Goal: Obtain resource: Download file/media

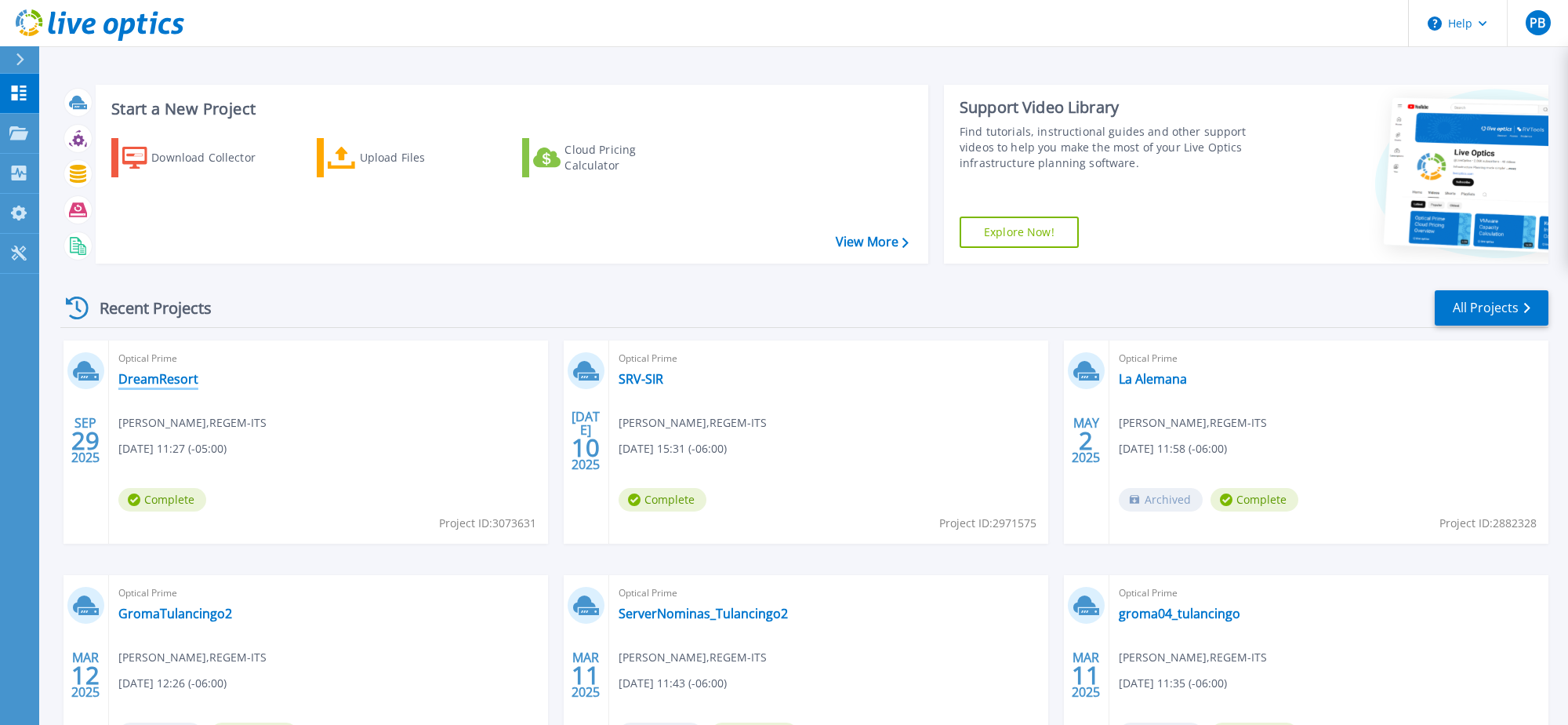
click at [171, 383] on link "DreamResort" at bounding box center [158, 379] width 80 height 16
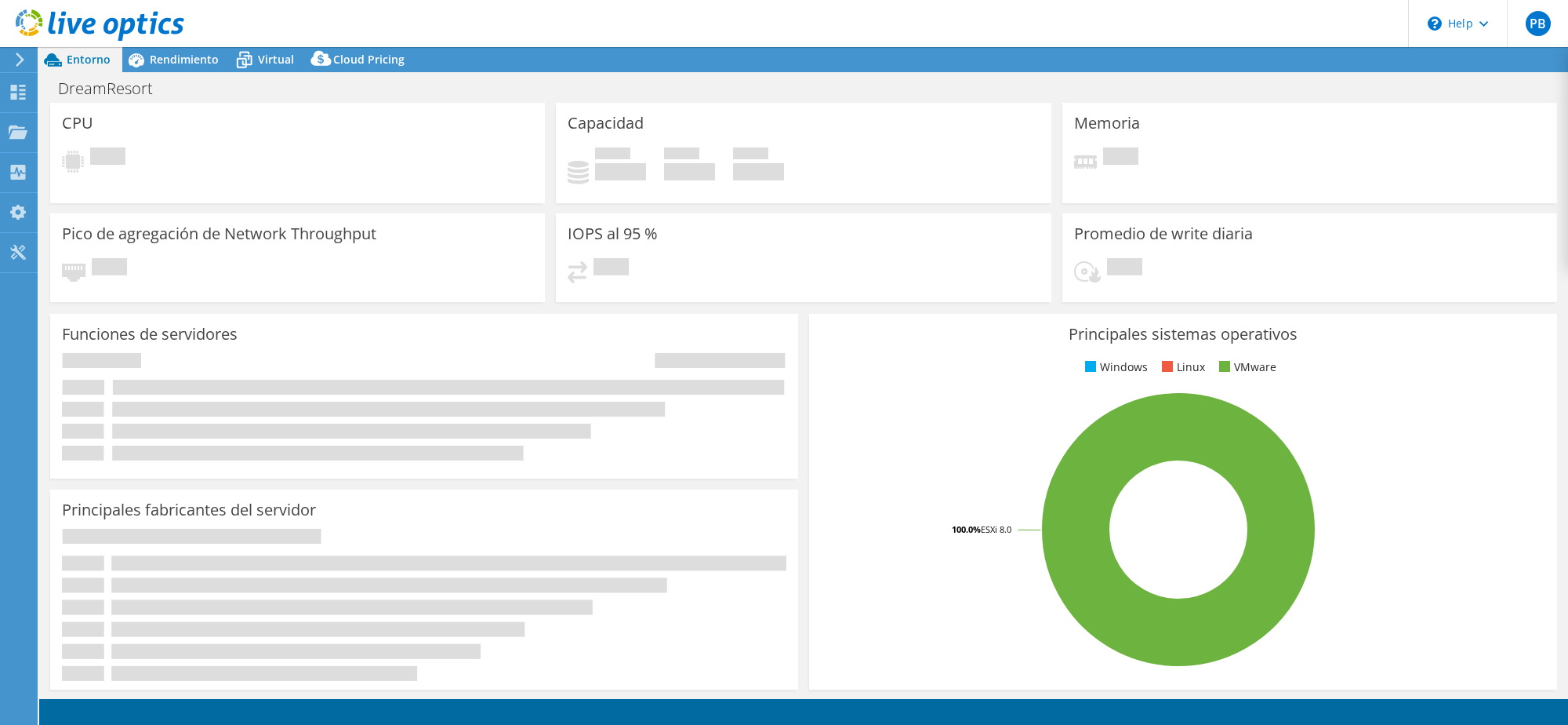
select select "USD"
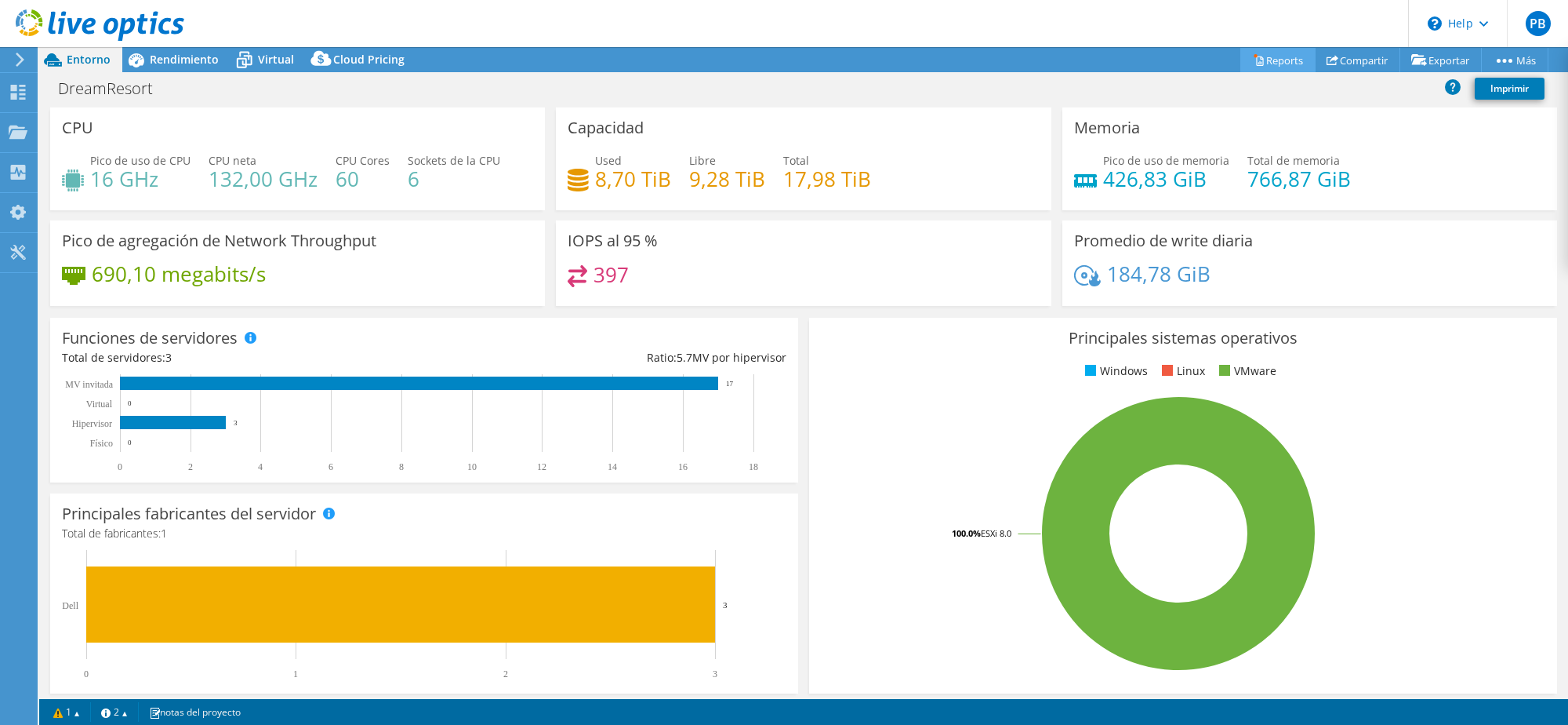
click at [1261, 65] on link "Reports" at bounding box center [1278, 60] width 76 height 25
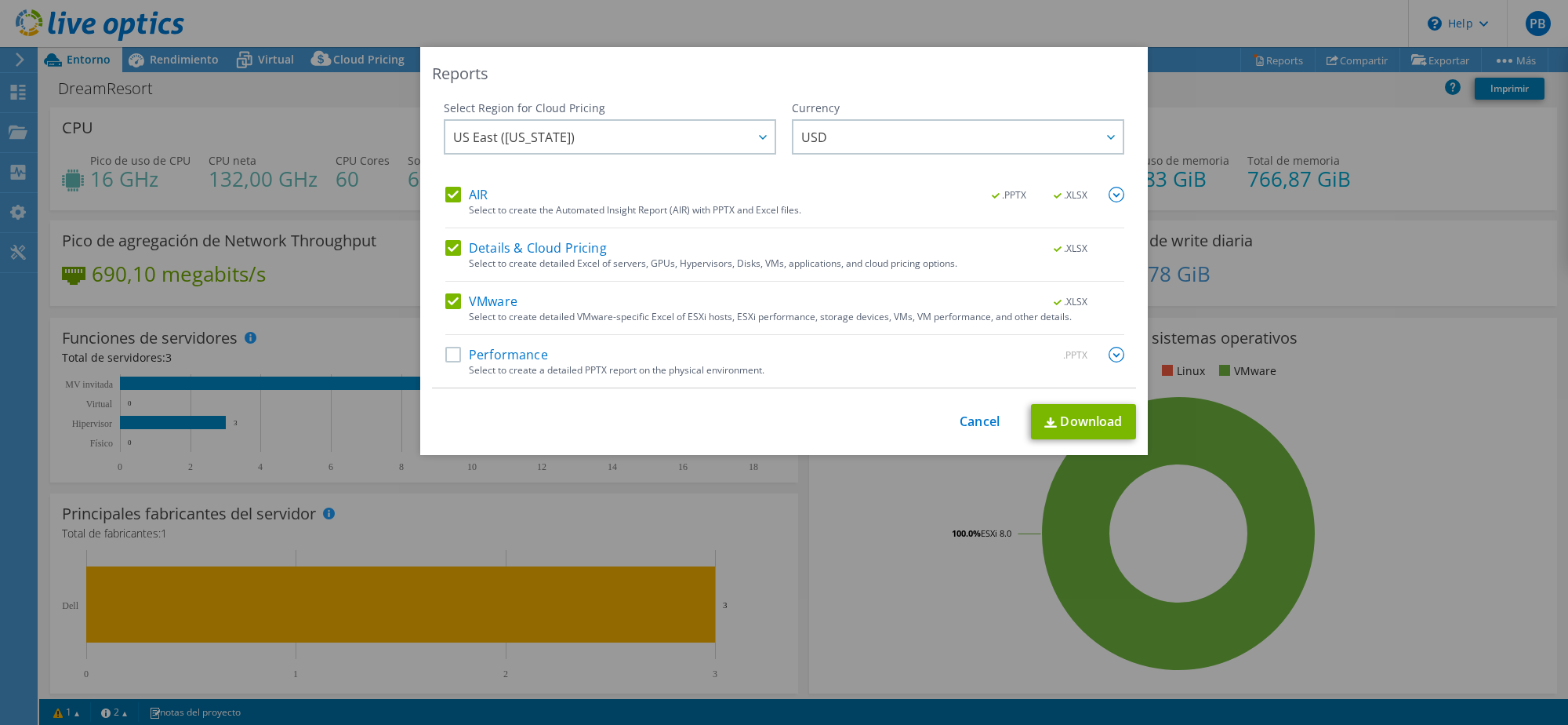
click at [456, 358] on label "Performance" at bounding box center [496, 354] width 103 height 16
click at [0, 0] on input "Performance" at bounding box center [0, 0] width 0 height 0
click at [583, 148] on span "US East ([US_STATE])" at bounding box center [614, 136] width 322 height 33
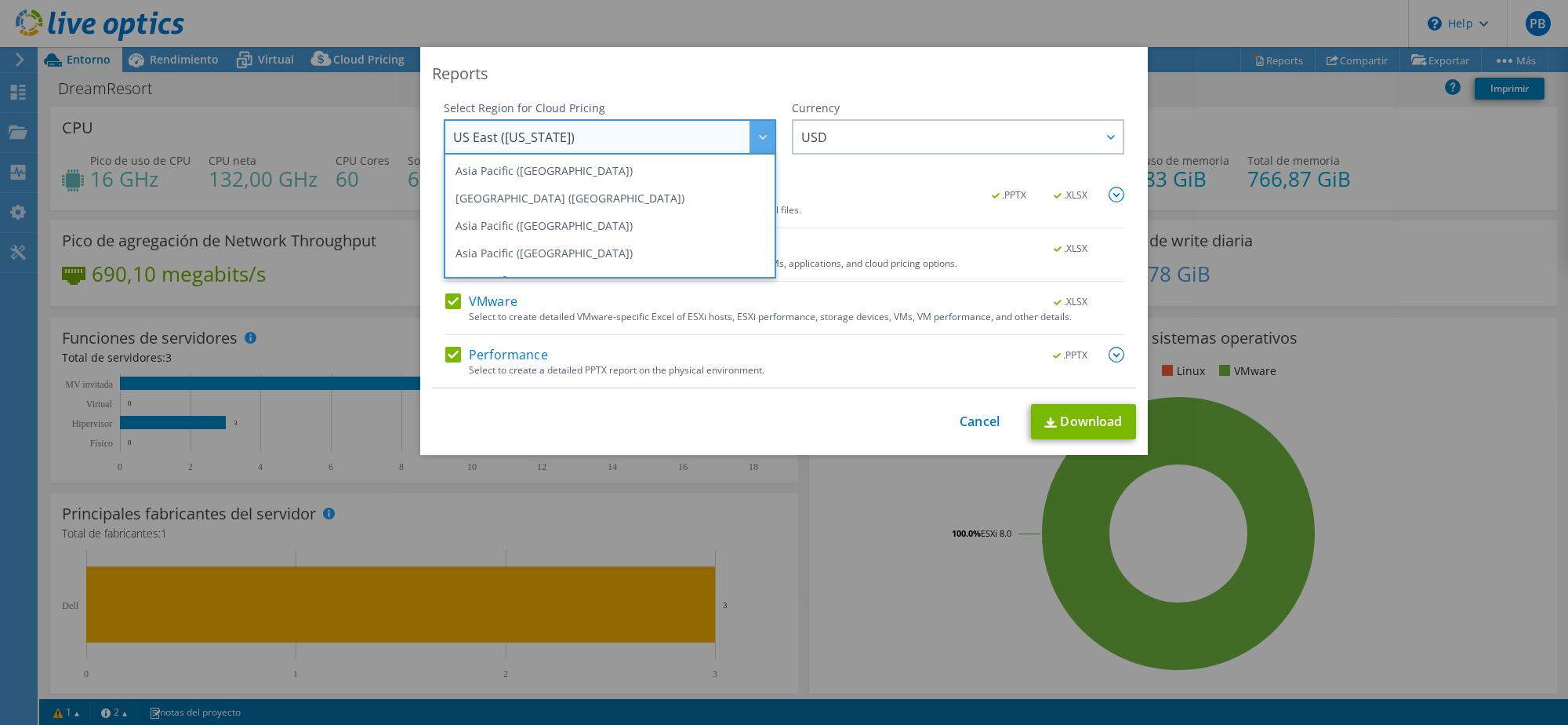
click at [901, 89] on div "Reports Select Region for Cloud Pricing Asia Pacific ([GEOGRAPHIC_DATA]) [GEOGR…" at bounding box center [784, 251] width 727 height 408
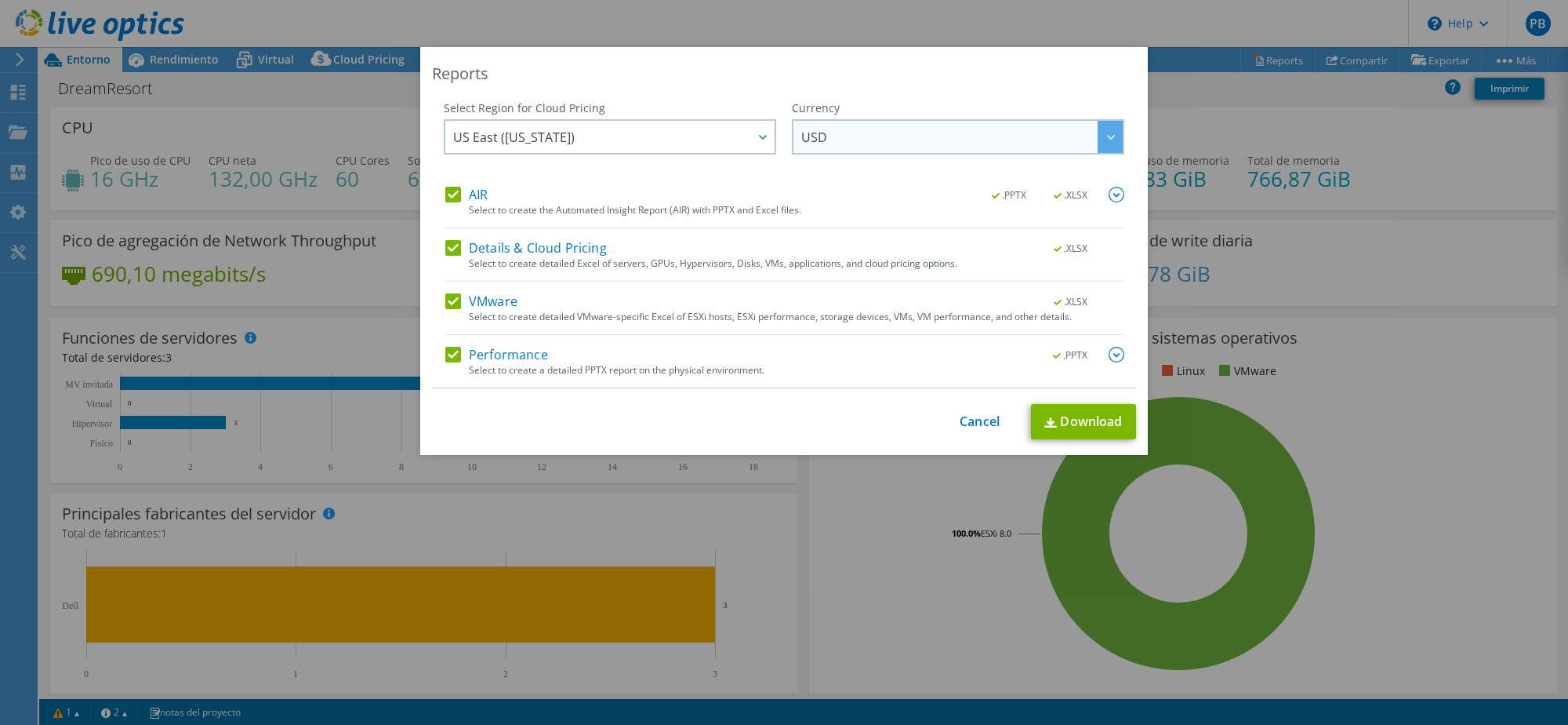
click at [882, 149] on span "USD" at bounding box center [962, 136] width 322 height 33
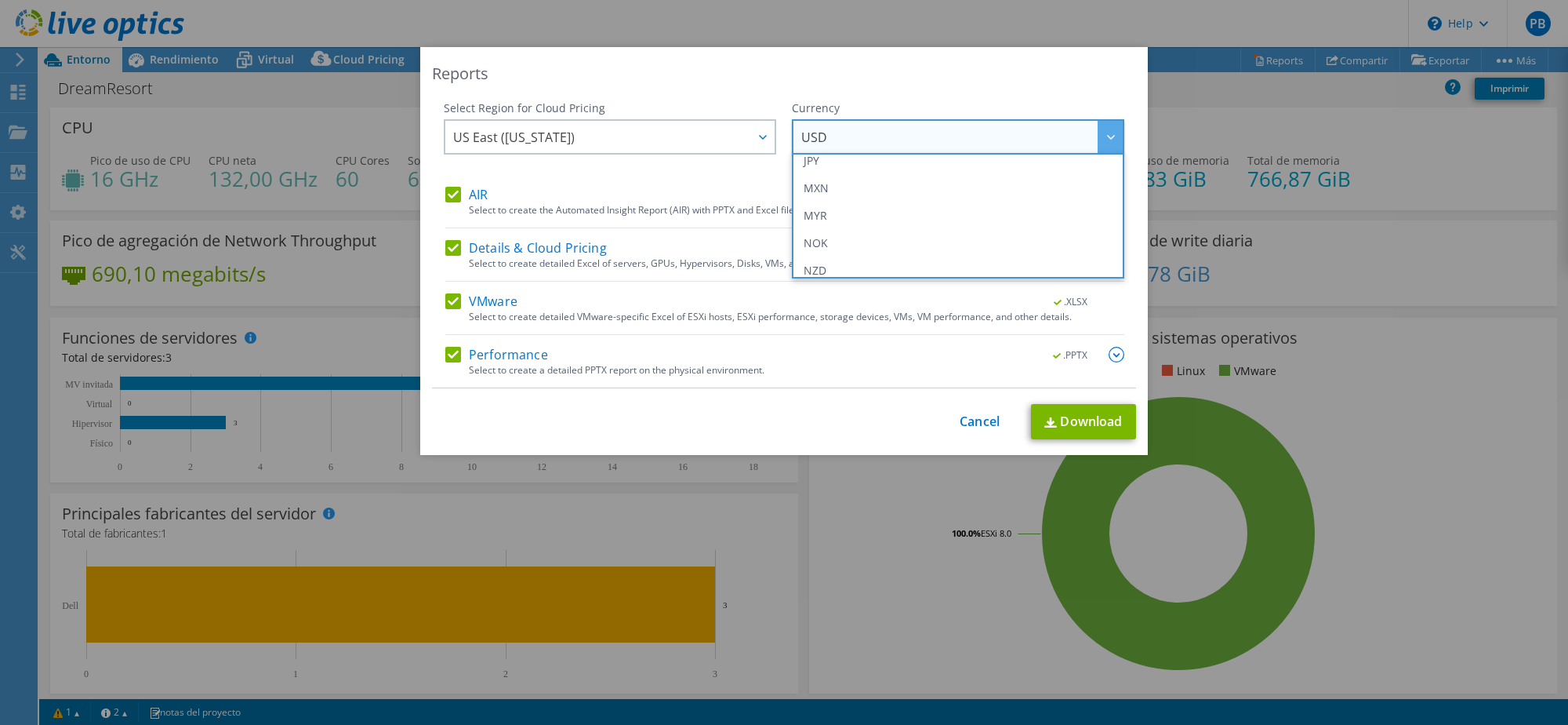
scroll to position [339, 0]
click at [864, 222] on li "MXN" at bounding box center [957, 215] width 324 height 27
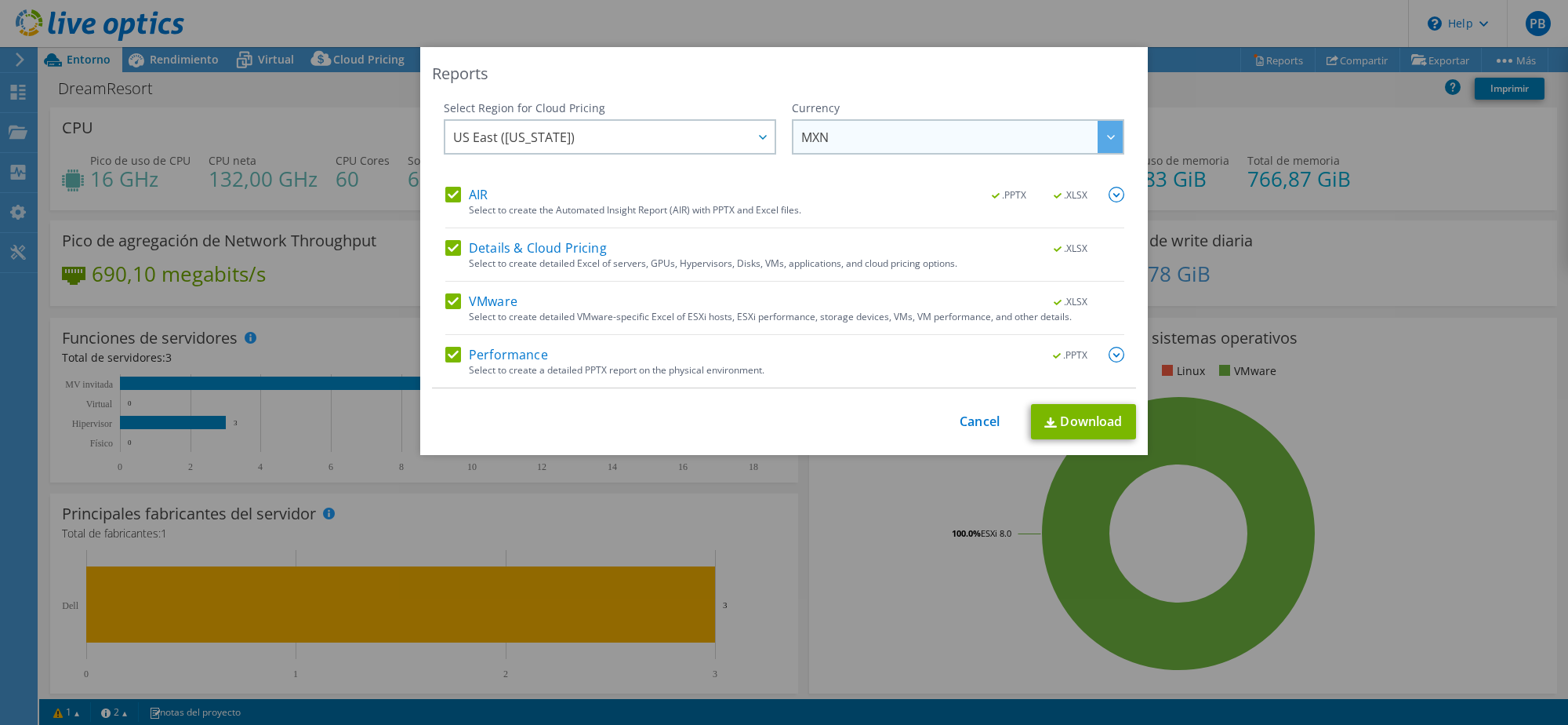
scroll to position [336, 0]
click at [1116, 200] on img at bounding box center [1116, 194] width 16 height 16
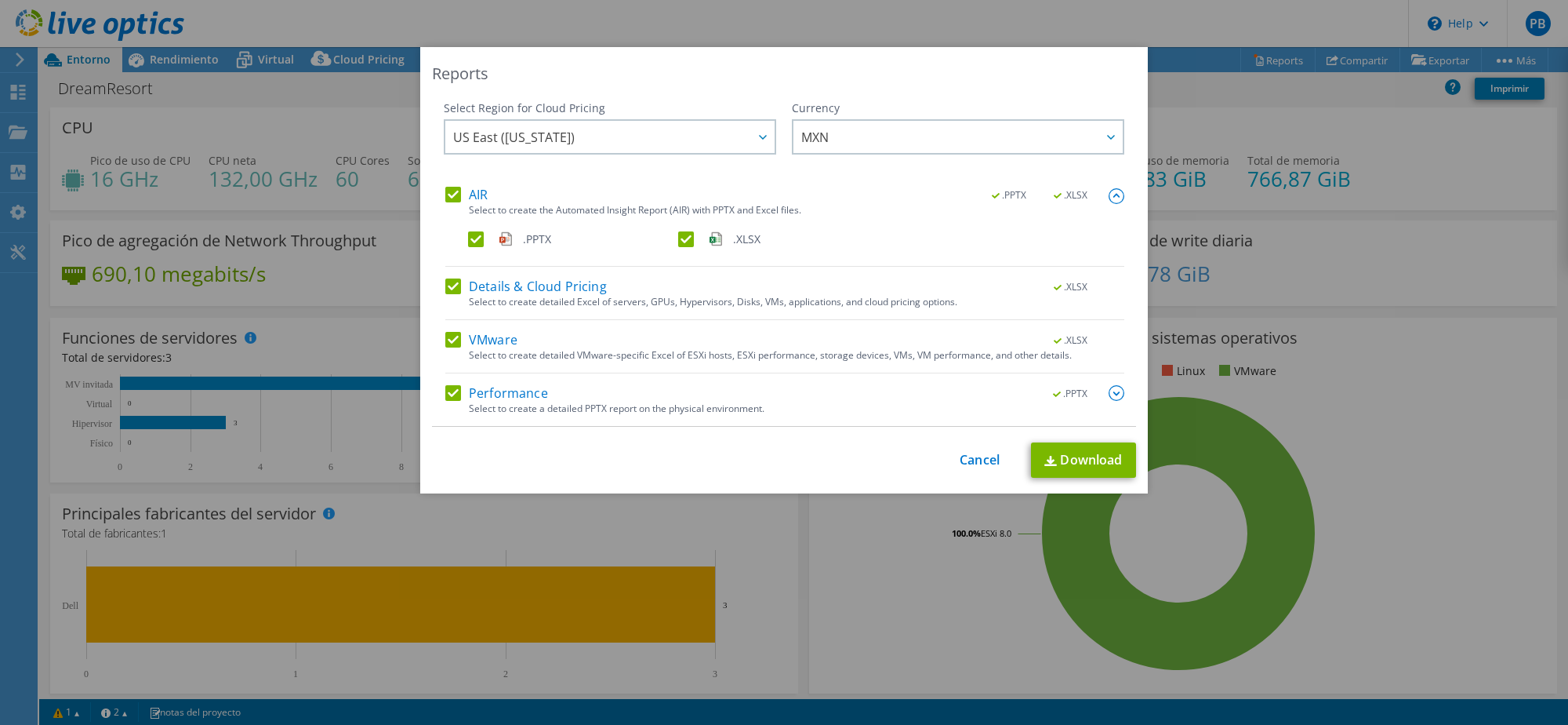
click at [1116, 392] on img at bounding box center [1116, 393] width 16 height 16
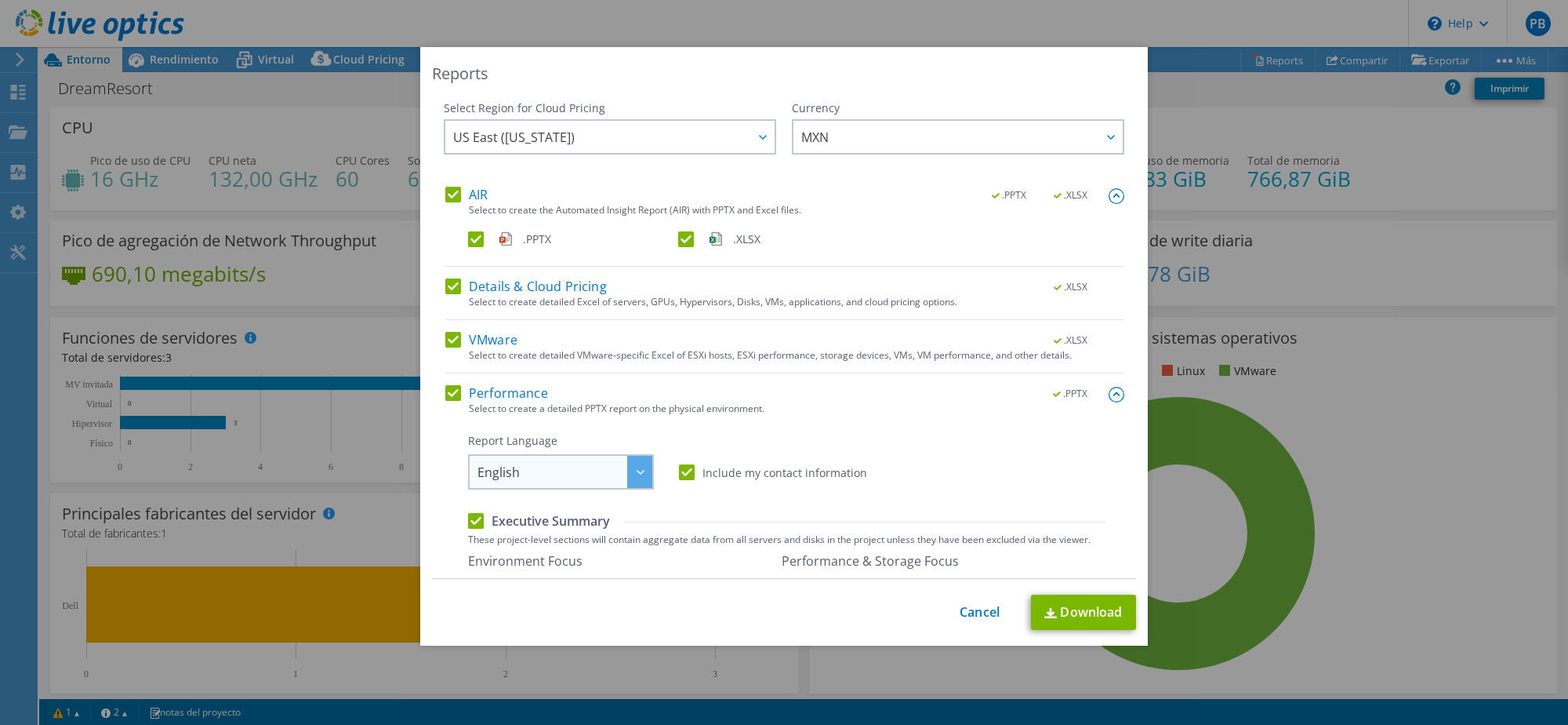
click at [603, 477] on span "English" at bounding box center [564, 472] width 175 height 33
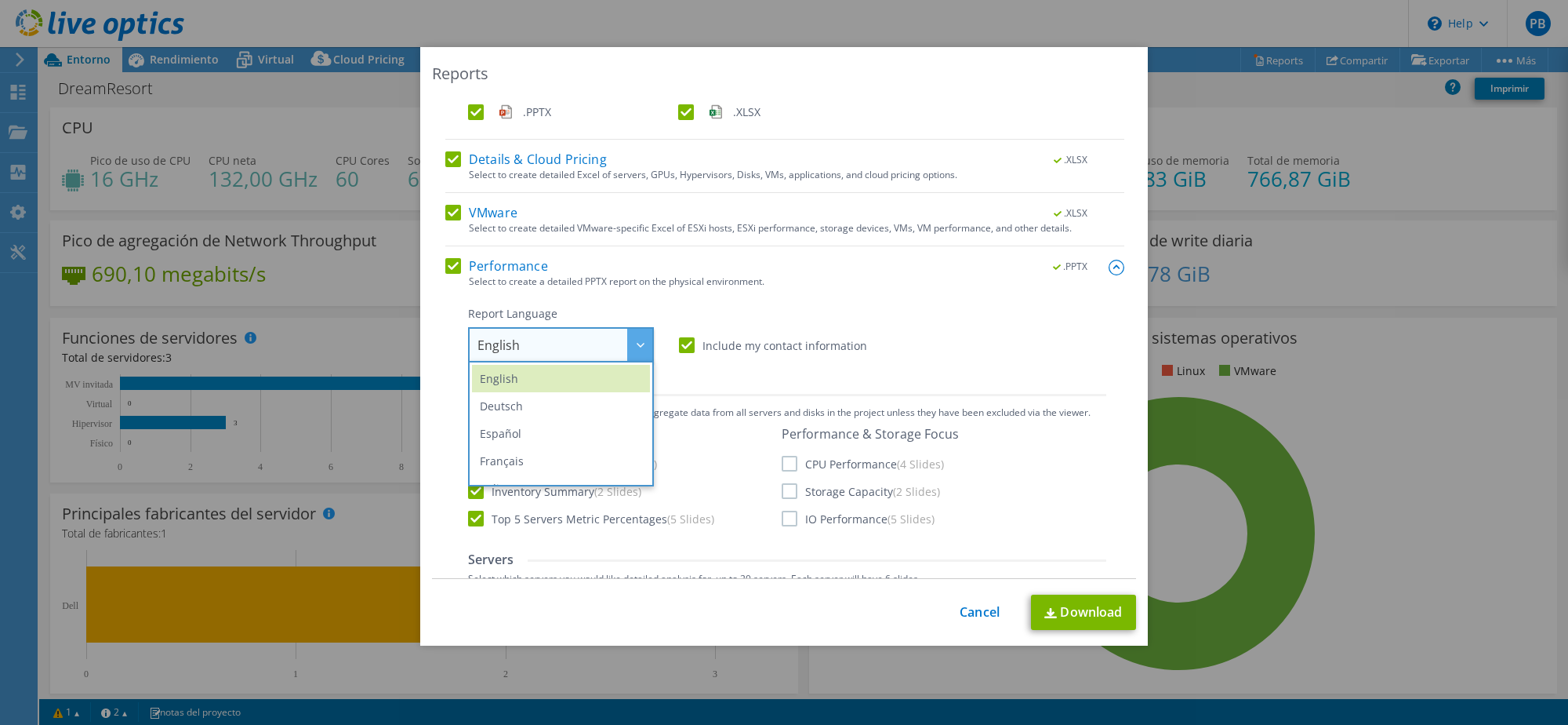
scroll to position [153, 0]
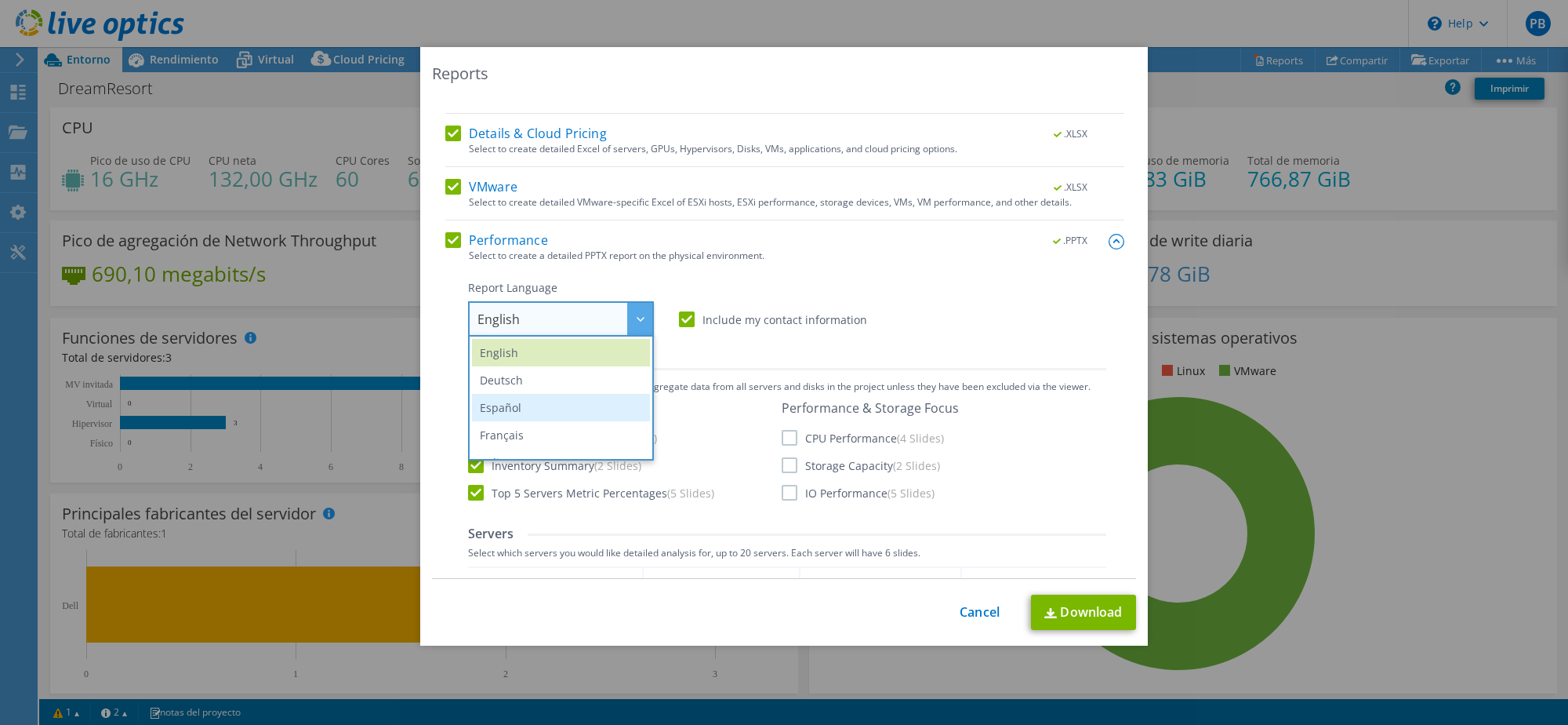
click at [525, 402] on li "Español" at bounding box center [560, 407] width 178 height 27
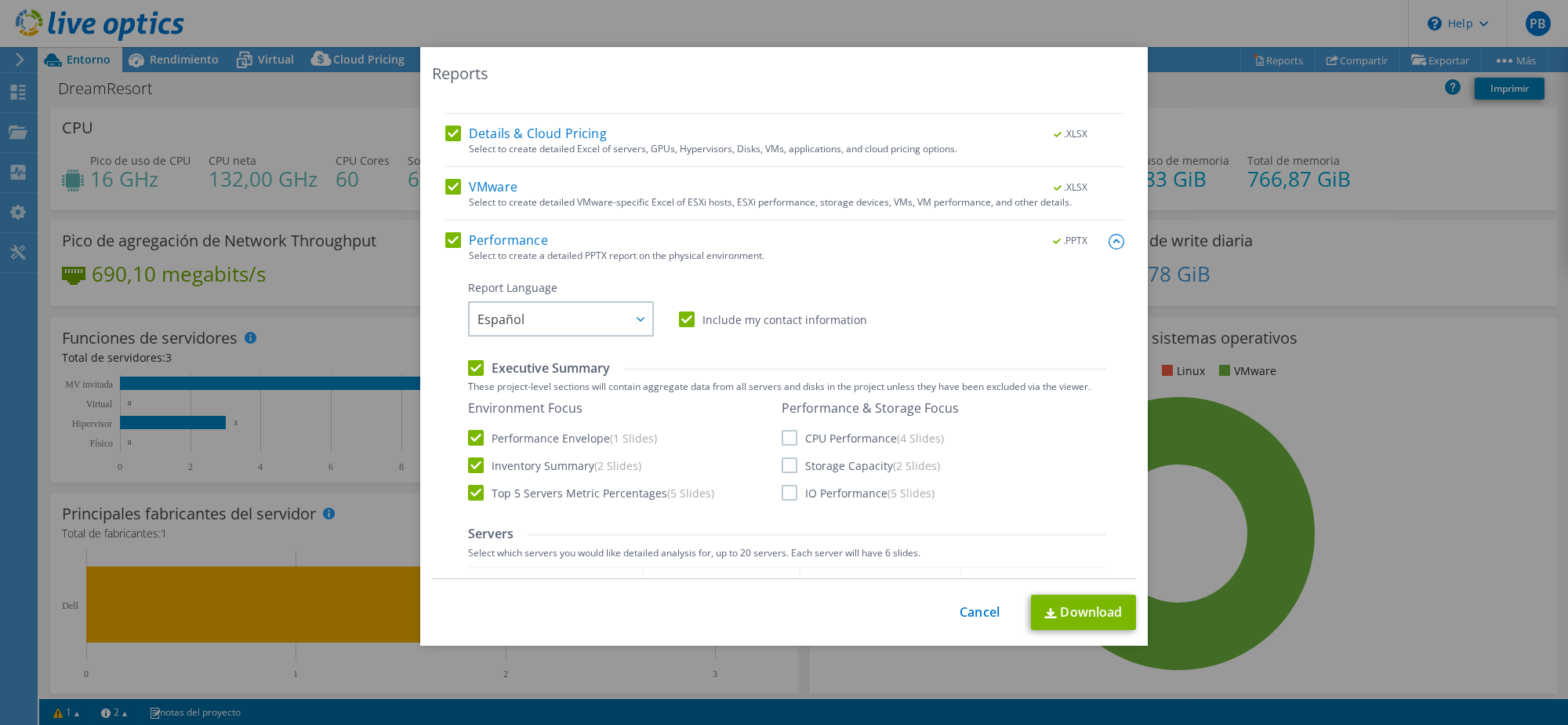
click at [908, 281] on div "Report Language English Deutsch Español Français Italiano Polski Português Русс…" at bounding box center [787, 308] width 638 height 56
click at [791, 434] on label "CPU Performance (4 Slides)" at bounding box center [863, 438] width 163 height 16
click at [0, 0] on input "CPU Performance (4 Slides)" at bounding box center [0, 0] width 0 height 0
click at [798, 466] on label "Storage Capacity (2 Slides)" at bounding box center [861, 465] width 158 height 16
click at [0, 0] on input "Storage Capacity (2 Slides)" at bounding box center [0, 0] width 0 height 0
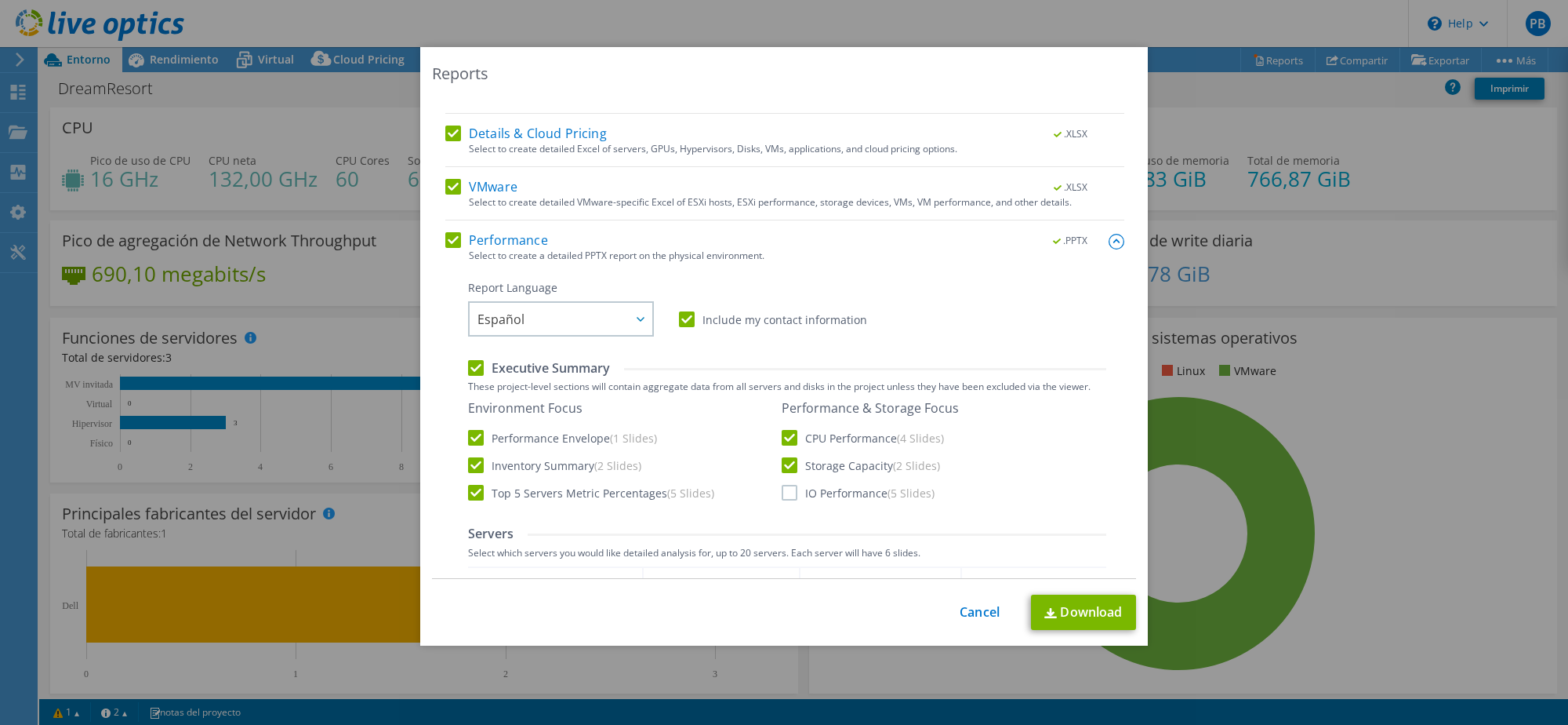
click at [789, 493] on label "IO Performance (5 Slides)" at bounding box center [858, 493] width 153 height 16
click at [0, 0] on input "IO Performance (5 Slides)" at bounding box center [0, 0] width 0 height 0
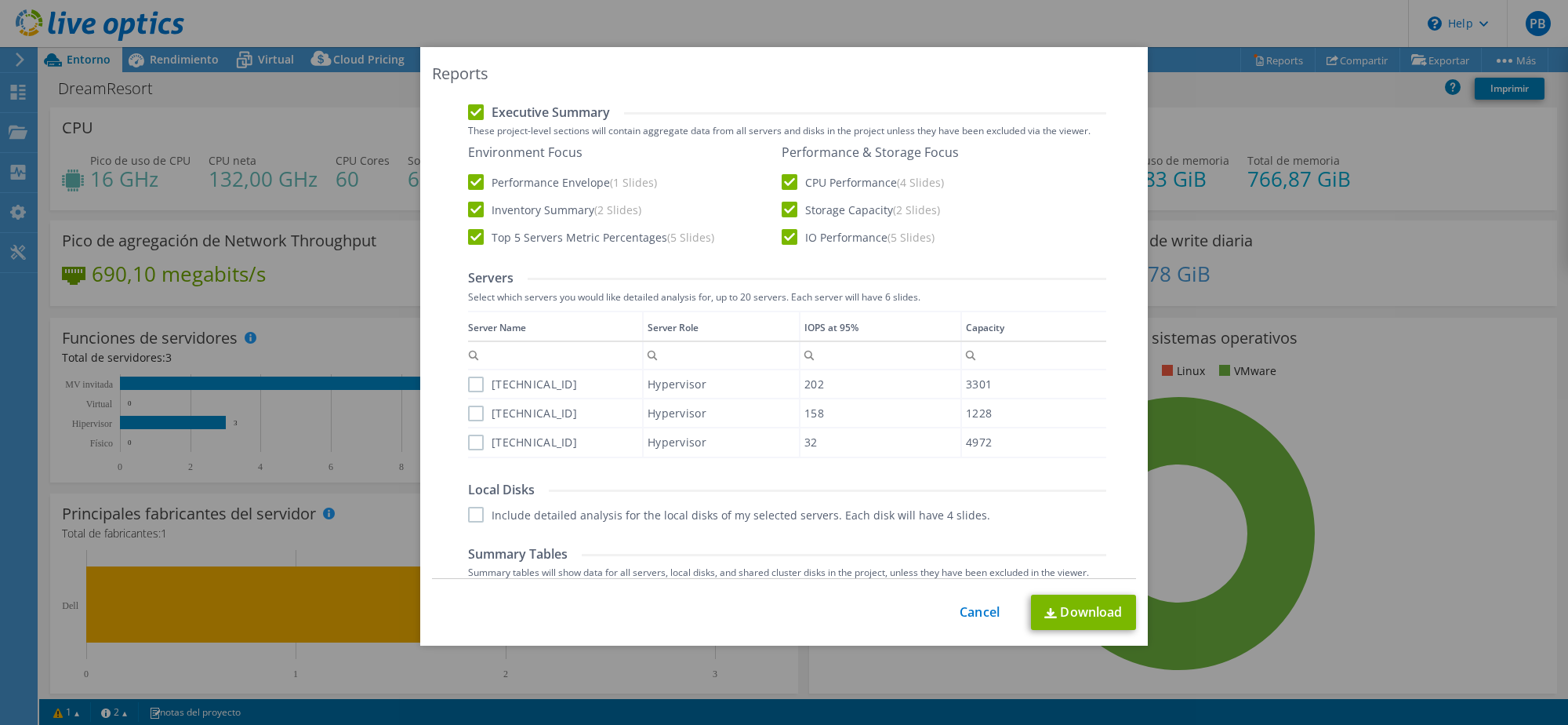
scroll to position [412, 0]
click at [474, 381] on label "[TECHNICAL_ID]" at bounding box center [523, 381] width 109 height 16
click at [0, 0] on input "[TECHNICAL_ID]" at bounding box center [0, 0] width 0 height 0
click at [481, 405] on label "[TECHNICAL_ID]" at bounding box center [523, 410] width 109 height 16
click at [0, 0] on input "[TECHNICAL_ID]" at bounding box center [0, 0] width 0 height 0
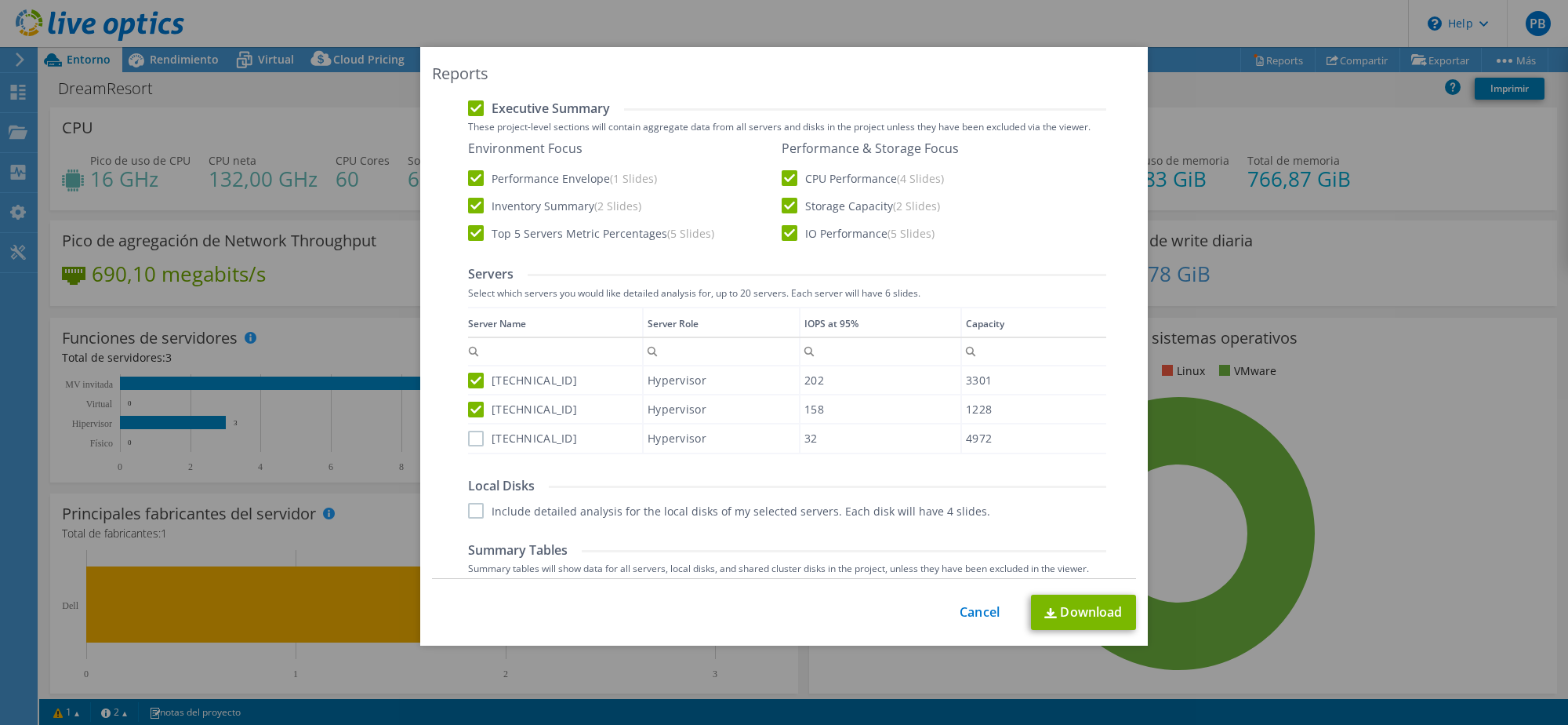
click at [477, 441] on label "[TECHNICAL_ID]" at bounding box center [523, 439] width 109 height 16
click at [0, 0] on input "[TECHNICAL_ID]" at bounding box center [0, 0] width 0 height 0
click at [479, 514] on label "Include detailed analysis for the local disks of my selected servers. Each disk…" at bounding box center [729, 511] width 522 height 16
click at [0, 0] on input "Include detailed analysis for the local disks of my selected servers. Each disk…" at bounding box center [0, 0] width 0 height 0
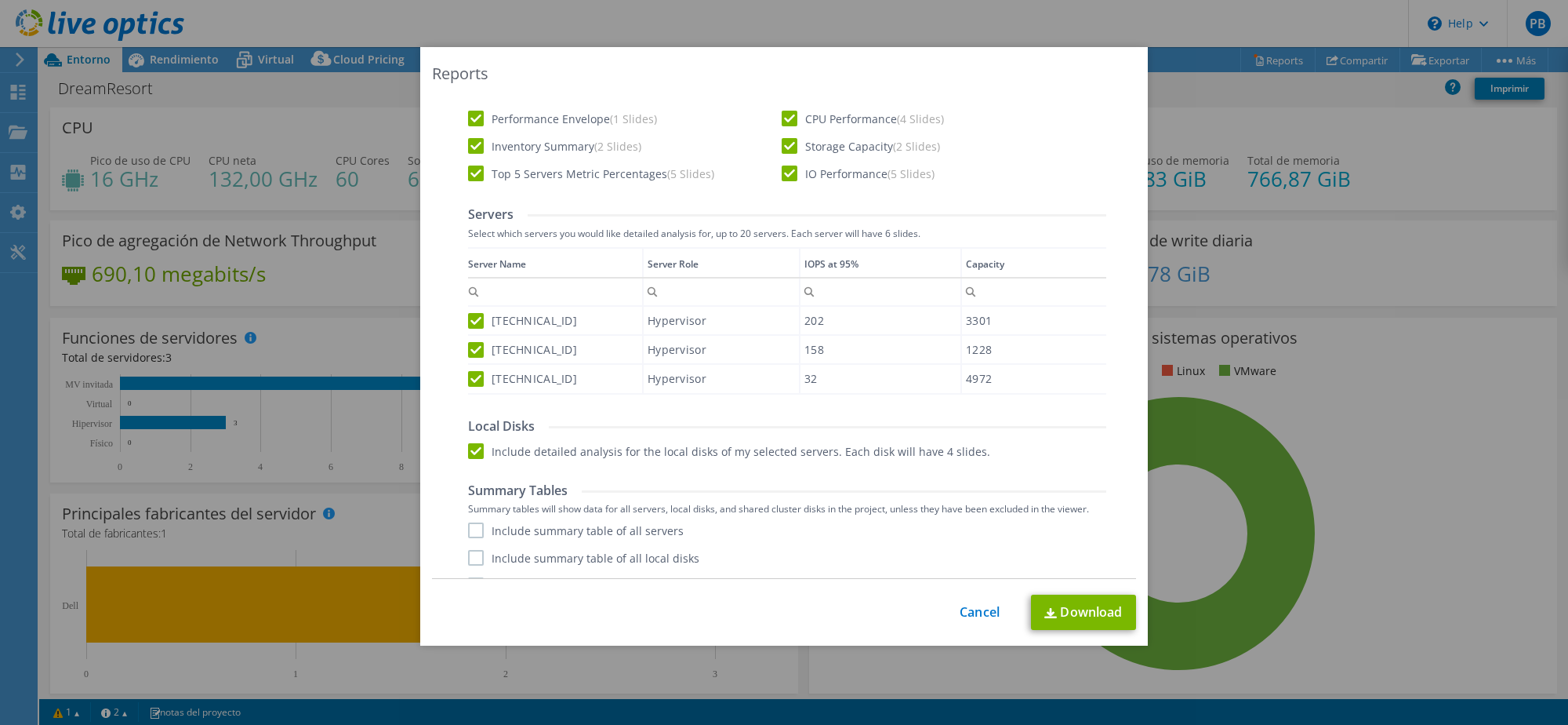
scroll to position [499, 0]
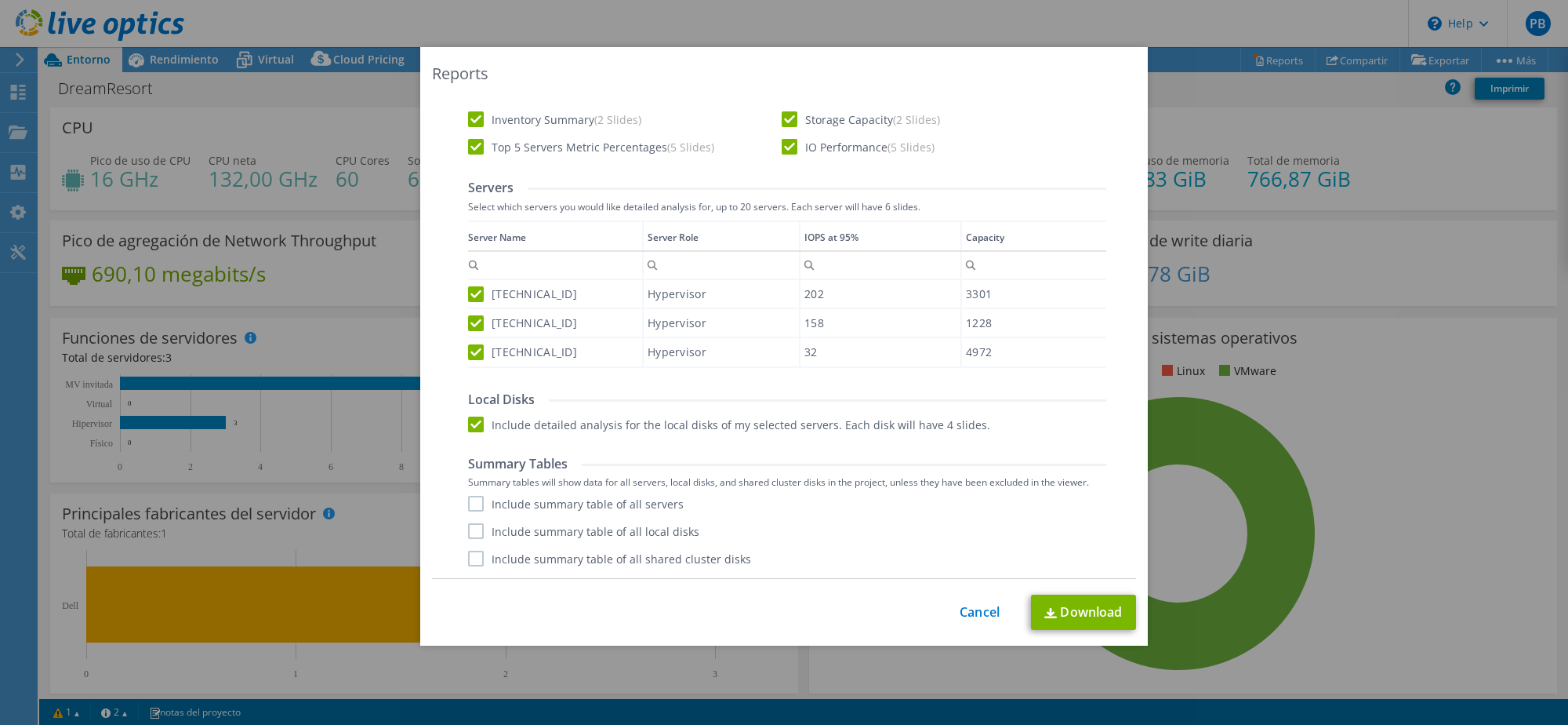
click at [486, 558] on label "Include summary table of all shared cluster disks" at bounding box center [610, 558] width 283 height 16
click at [0, 0] on input "Include summary table of all shared cluster disks" at bounding box center [0, 0] width 0 height 0
click at [479, 533] on label "Include summary table of all local disks" at bounding box center [583, 531] width 231 height 16
click at [0, 0] on input "Include summary table of all local disks" at bounding box center [0, 0] width 0 height 0
click at [482, 500] on label "Include summary table of all servers" at bounding box center [575, 504] width 215 height 16
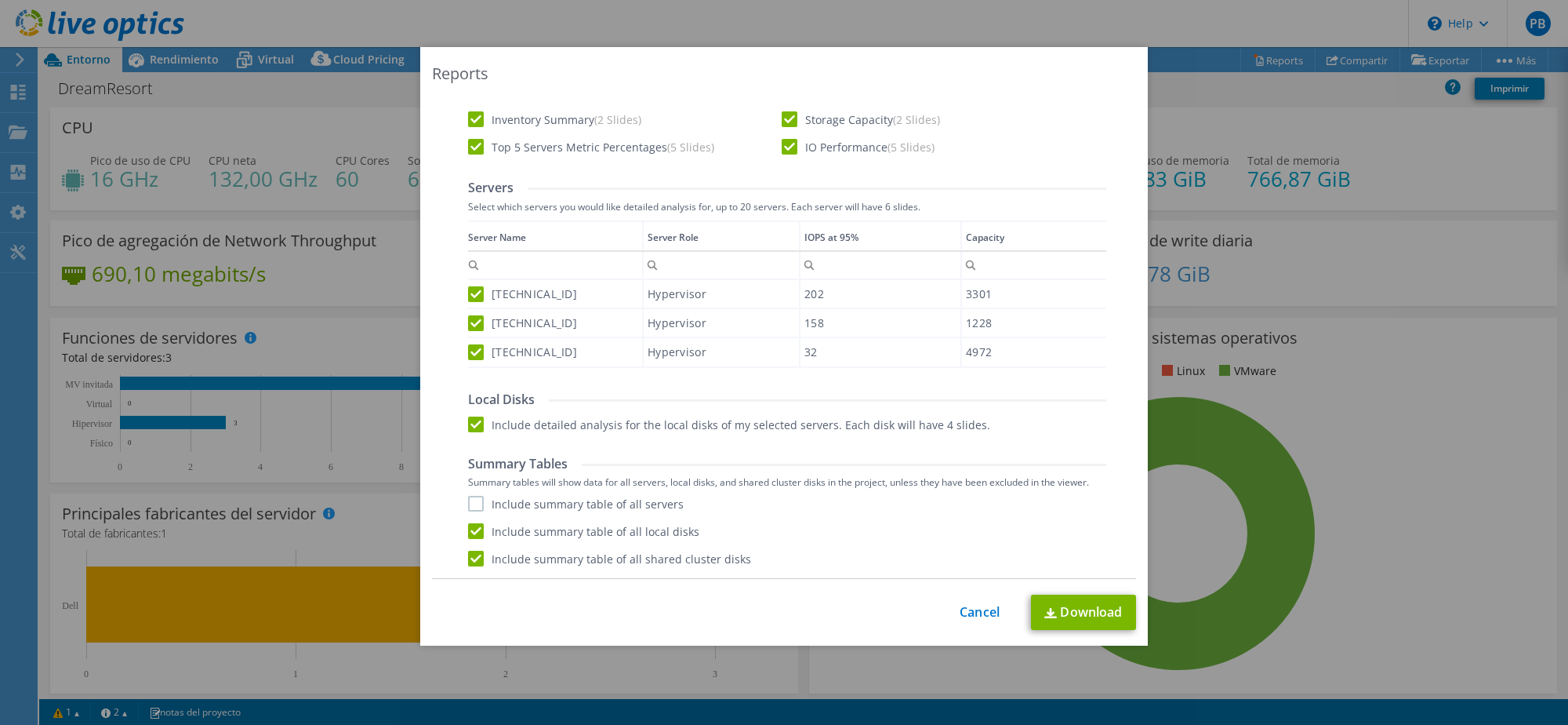
click at [0, 0] on input "Include summary table of all servers" at bounding box center [0, 0] width 0 height 0
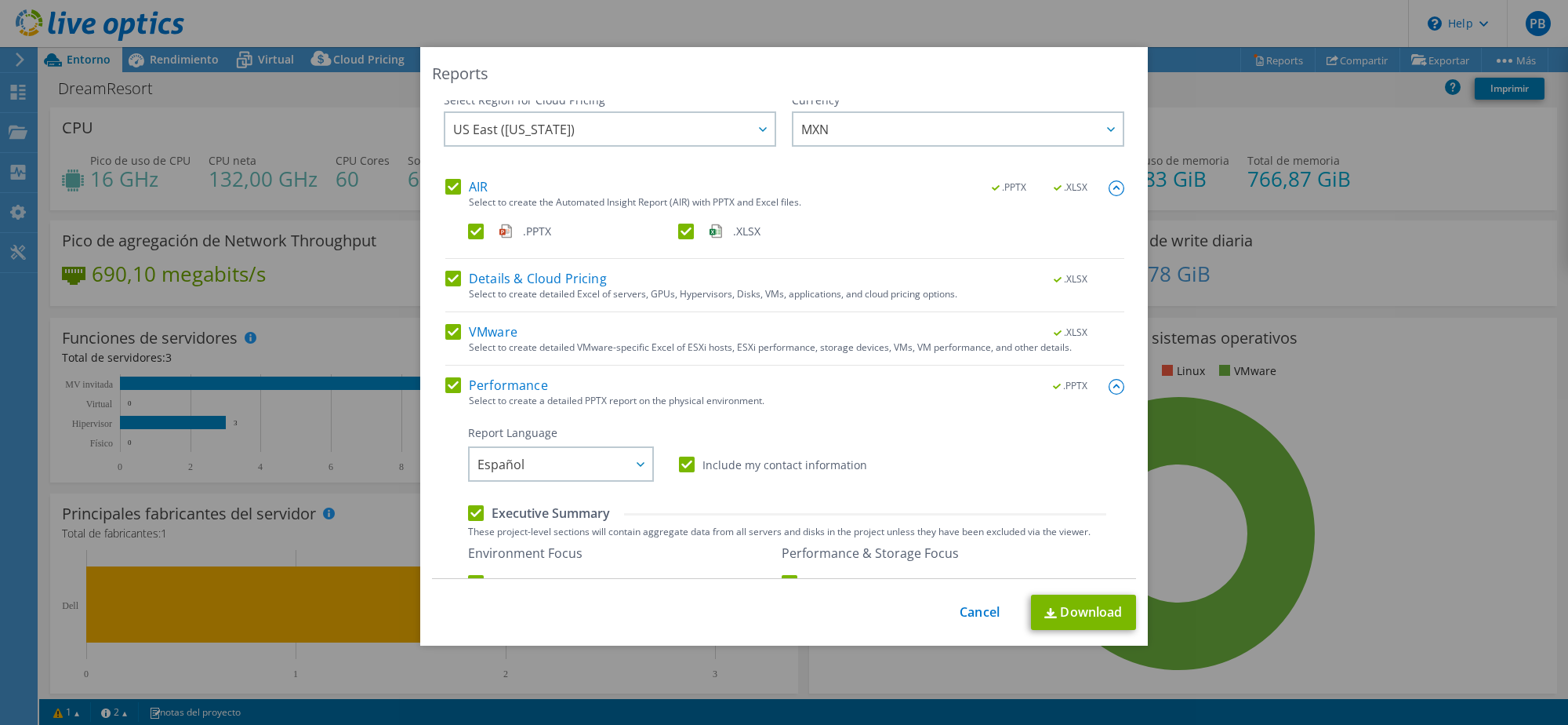
scroll to position [0, 0]
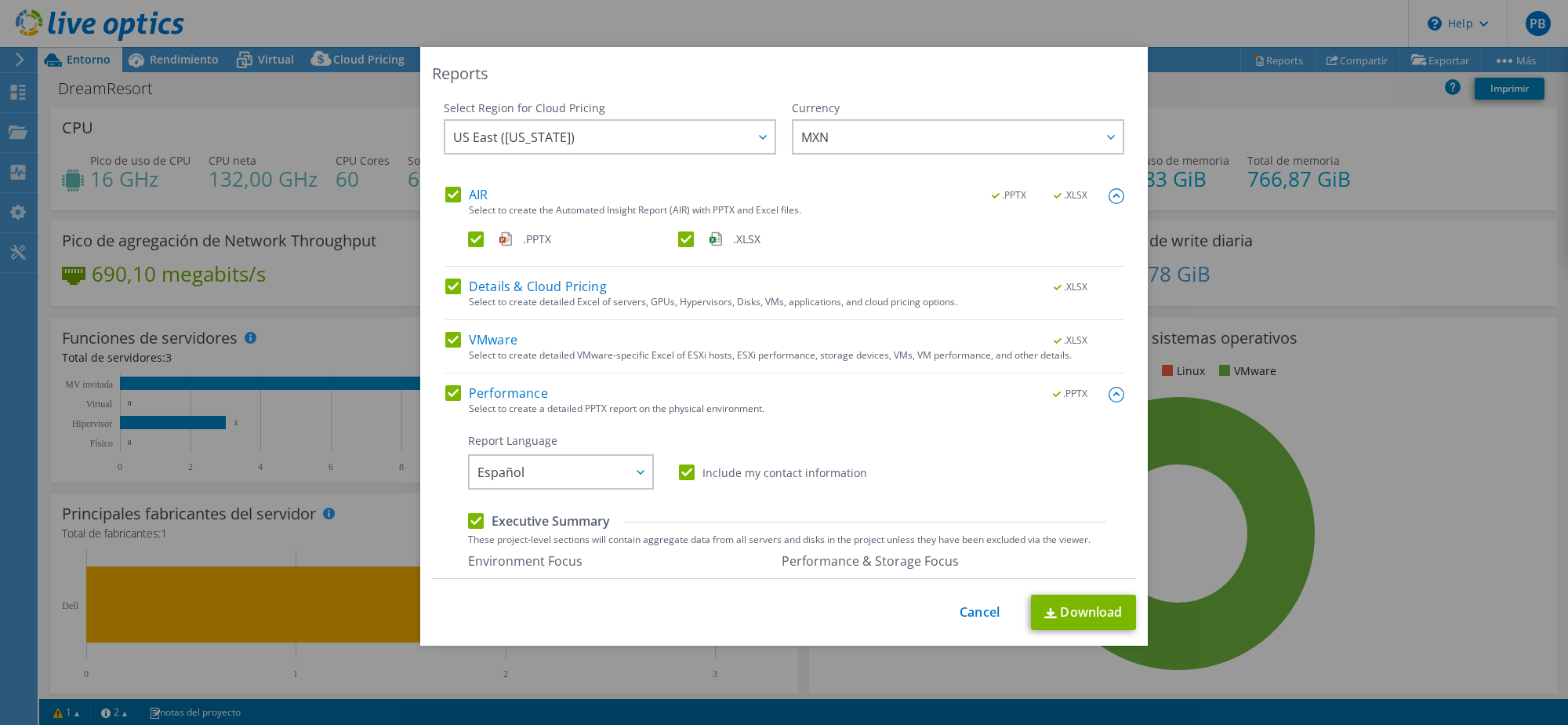
click at [542, 238] on span ".PPTX" at bounding box center [537, 239] width 28 height 18
click at [0, 0] on input ".PPTX" at bounding box center [0, 0] width 0 height 0
click at [483, 240] on label ".PPTX" at bounding box center [572, 239] width 207 height 16
click at [0, 0] on input ".PPTX" at bounding box center [0, 0] width 0 height 0
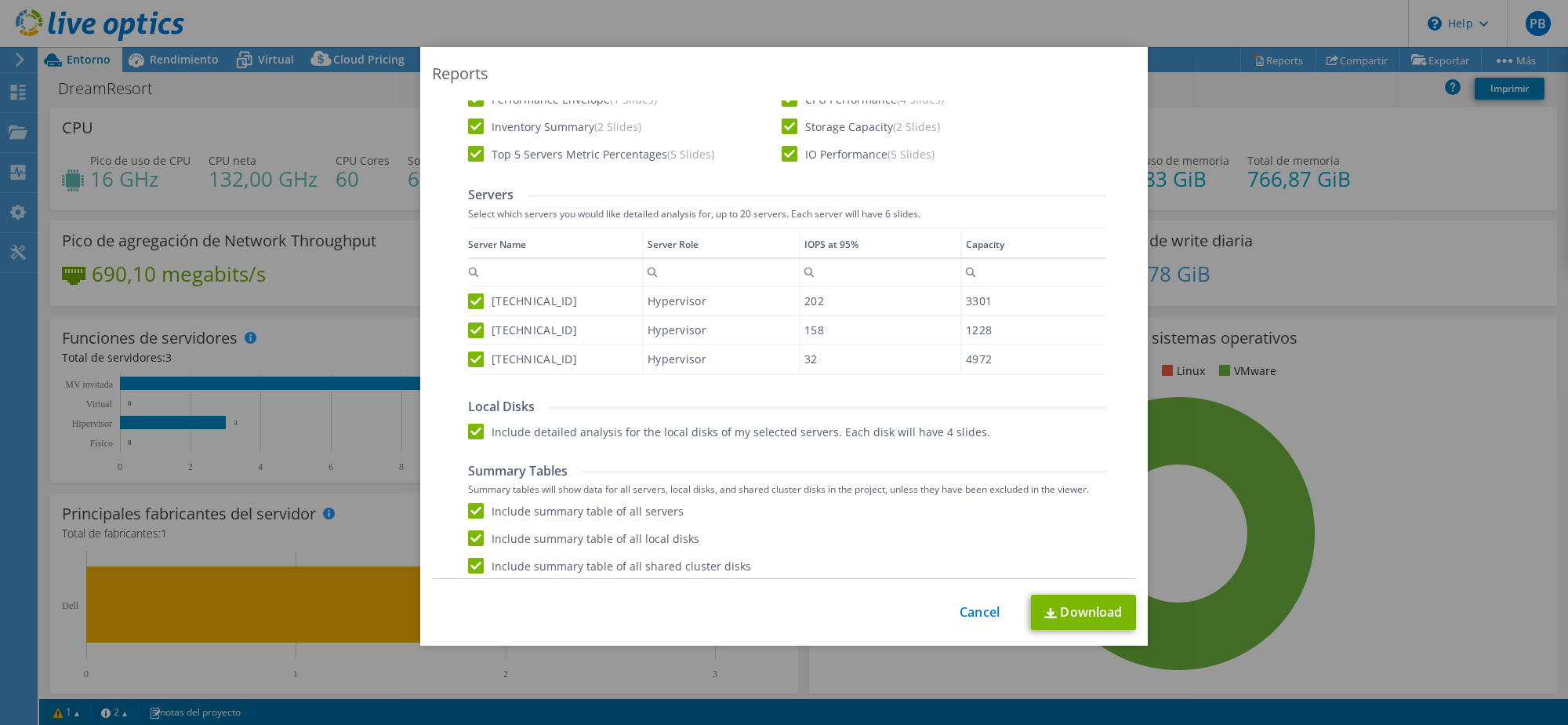
scroll to position [499, 0]
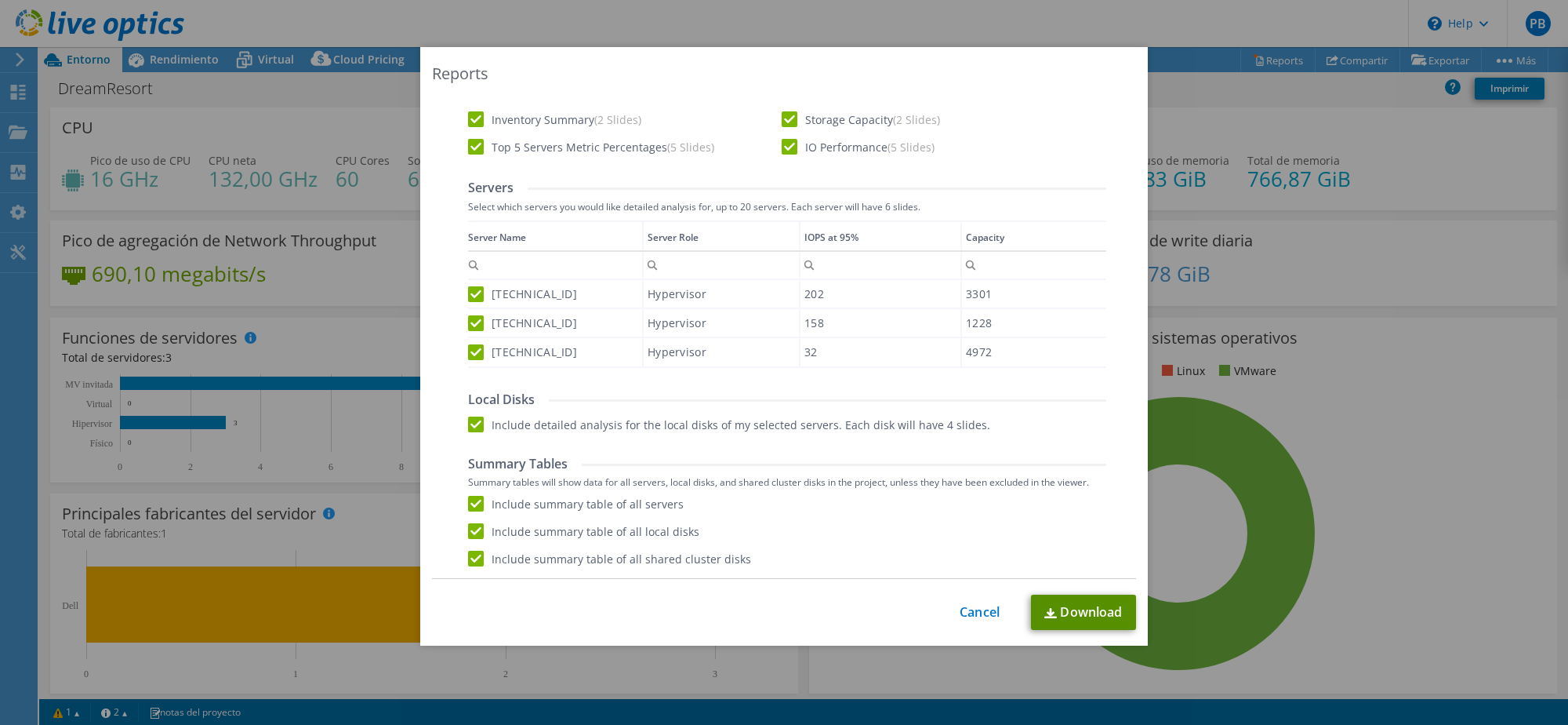
click at [1095, 611] on link "Download" at bounding box center [1084, 612] width 105 height 35
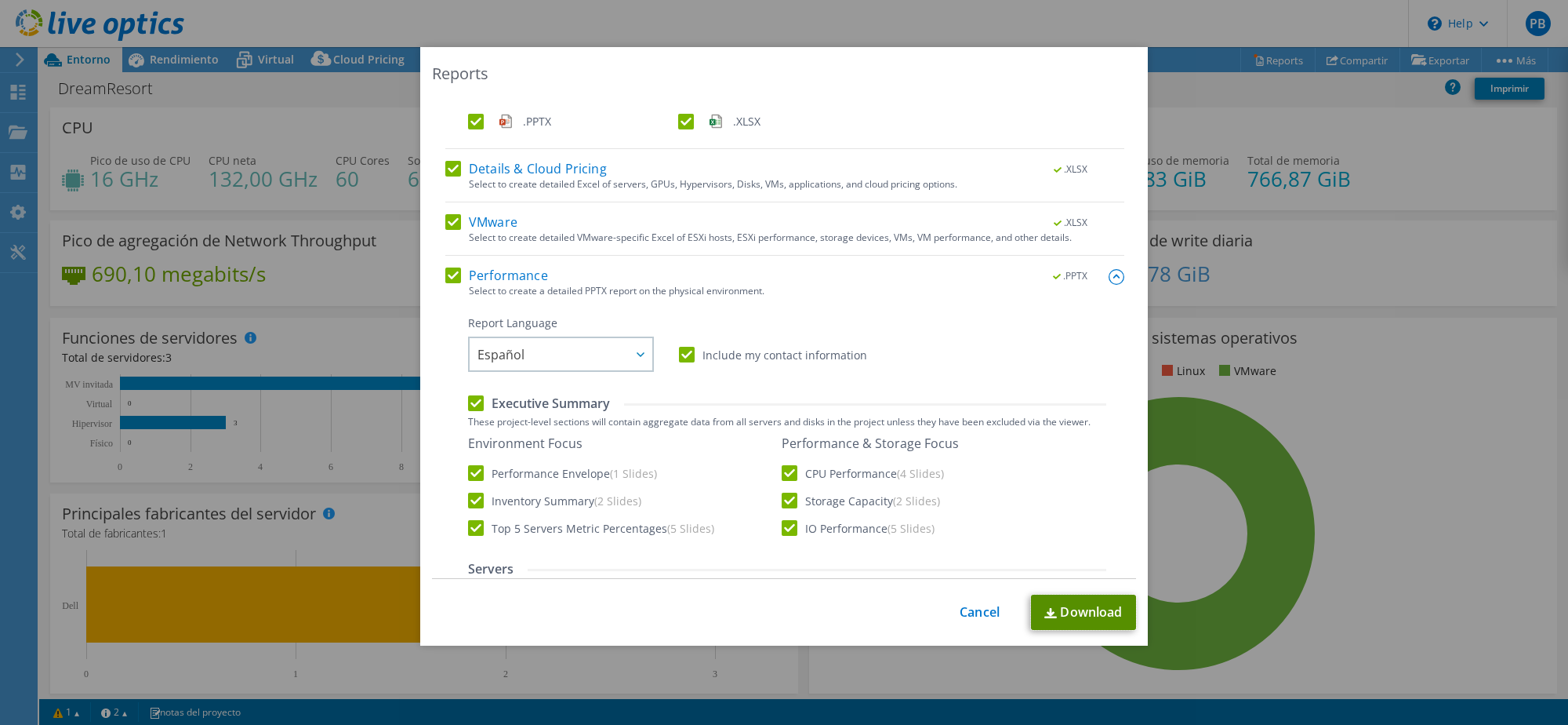
scroll to position [0, 0]
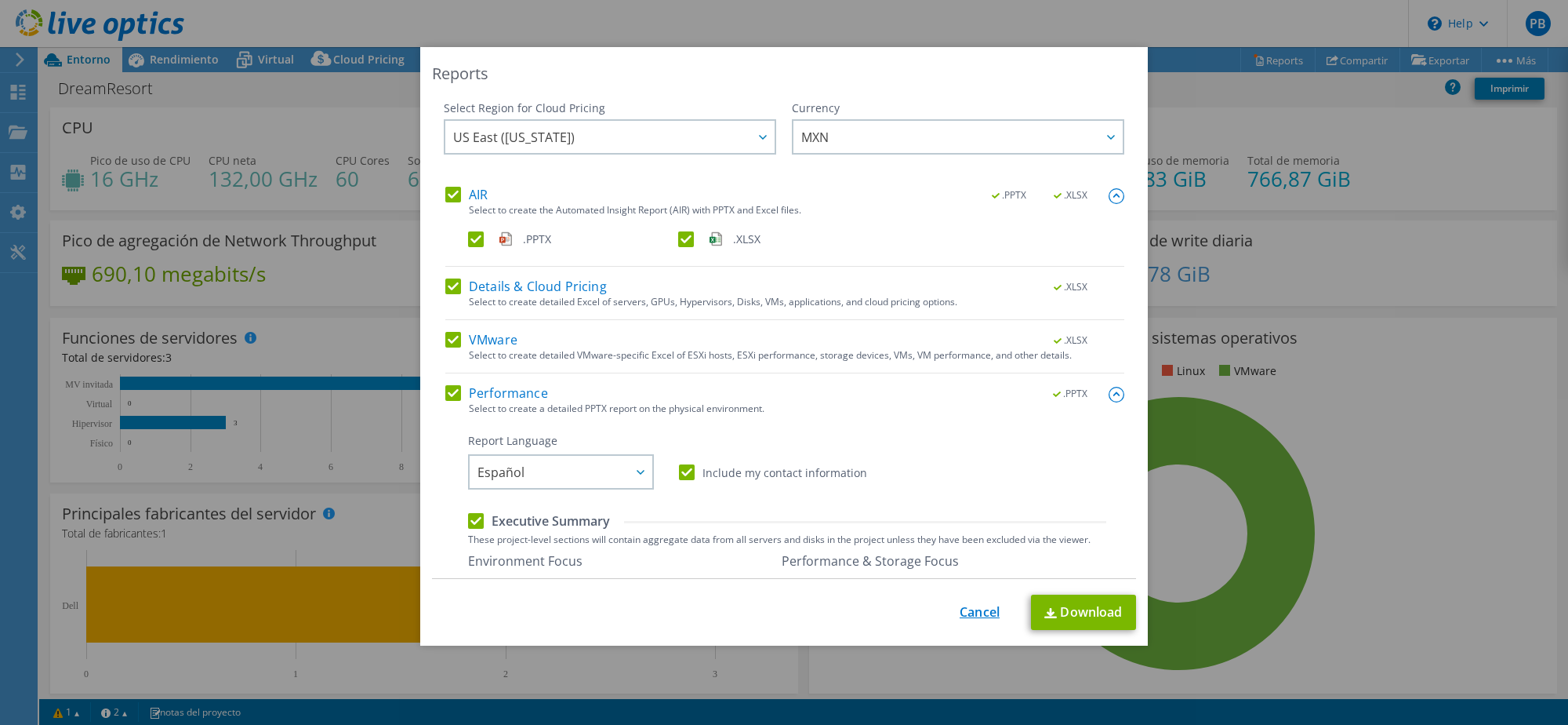
click at [987, 616] on link "Cancel" at bounding box center [979, 612] width 40 height 15
